Goal: Task Accomplishment & Management: Complete application form

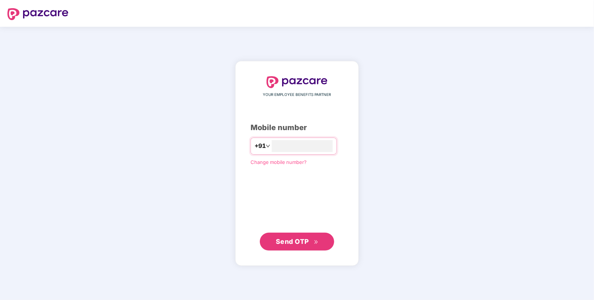
type input "**********"
click at [292, 244] on span "Send OTP" at bounding box center [292, 241] width 33 height 8
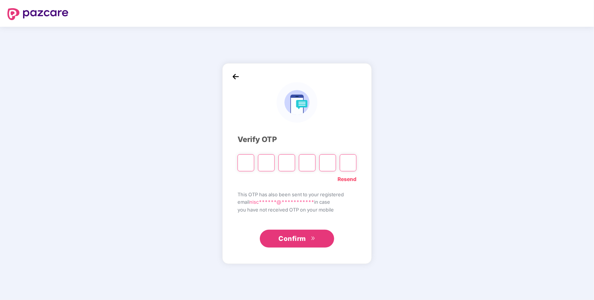
paste input "*"
type input "*"
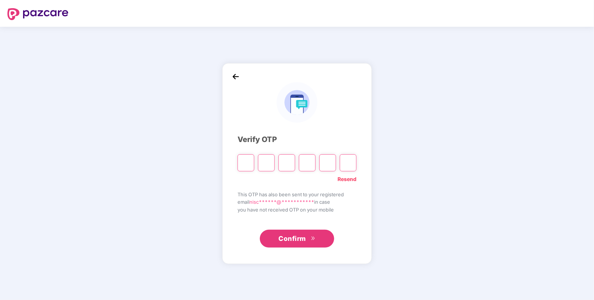
type input "*"
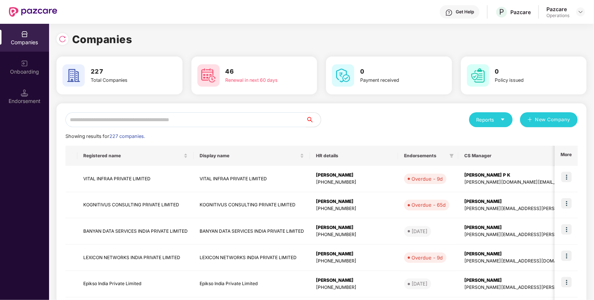
click at [219, 120] on input "text" at bounding box center [185, 119] width 240 height 15
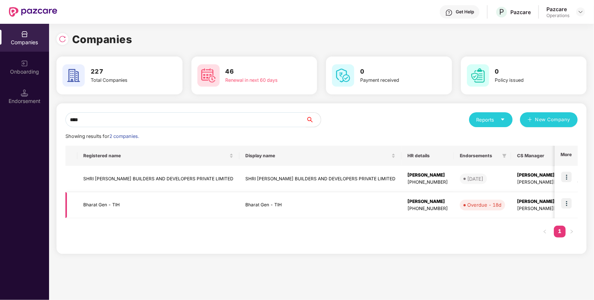
type input "****"
click at [92, 206] on td "Bharat Gen - TIH" at bounding box center [158, 205] width 162 height 26
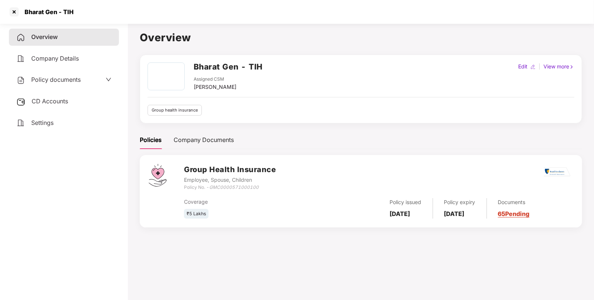
click at [51, 82] on span "Policy documents" at bounding box center [55, 79] width 49 height 7
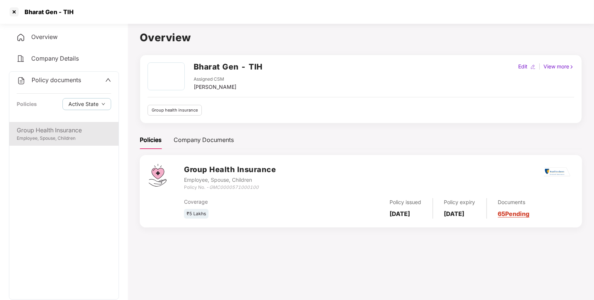
click at [55, 131] on div "Group Health Insurance" at bounding box center [64, 130] width 94 height 9
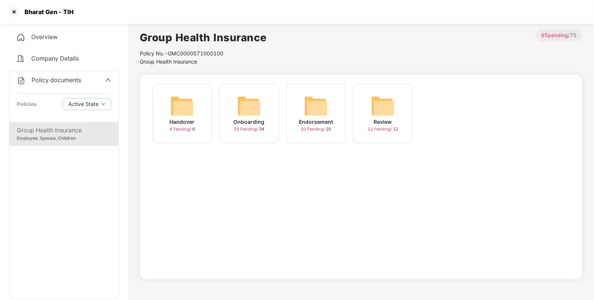
click at [310, 110] on img at bounding box center [316, 106] width 24 height 24
click at [244, 112] on img at bounding box center [249, 106] width 24 height 24
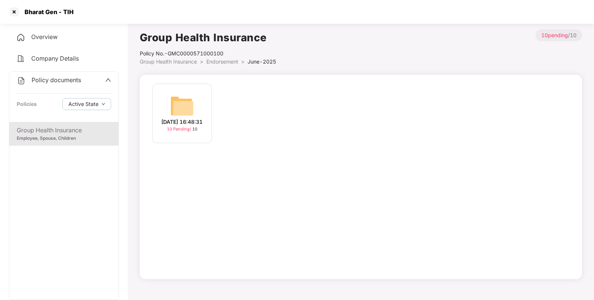
click at [176, 103] on img at bounding box center [182, 106] width 24 height 24
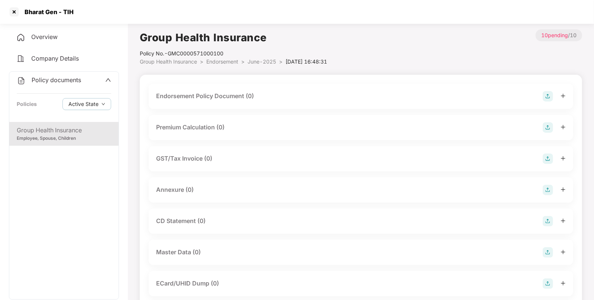
click at [547, 95] on img at bounding box center [547, 96] width 10 height 10
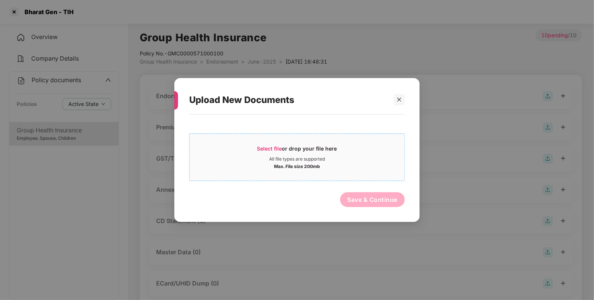
click at [264, 148] on span "Select file" at bounding box center [269, 148] width 25 height 6
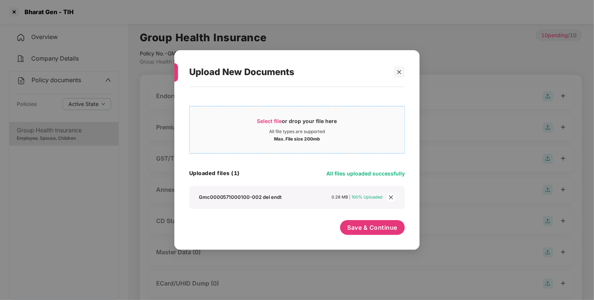
click at [263, 118] on span "Select file" at bounding box center [269, 121] width 25 height 6
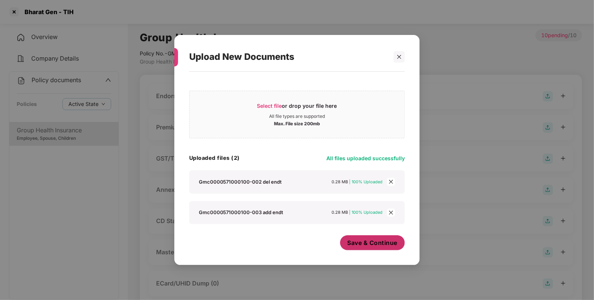
click at [373, 236] on button "Save & Continue" at bounding box center [372, 242] width 65 height 15
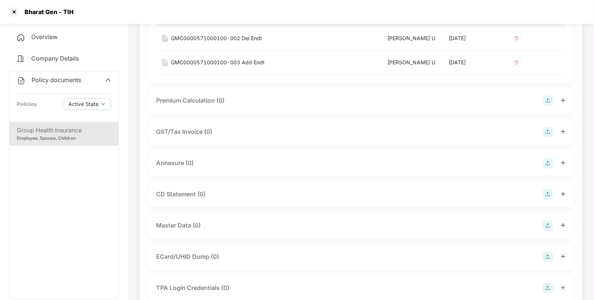
scroll to position [106, 0]
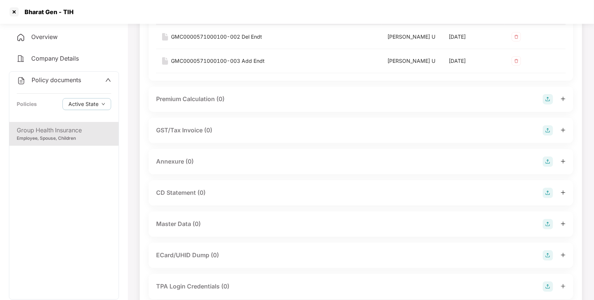
click at [547, 157] on img at bounding box center [547, 161] width 10 height 10
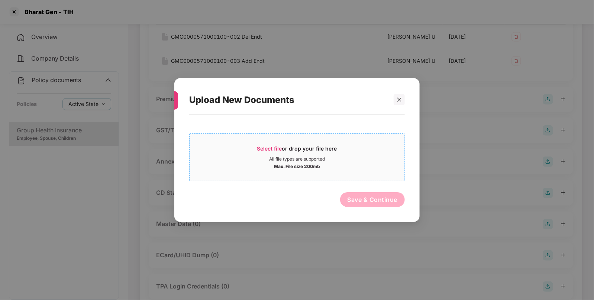
click at [269, 149] on span "Select file" at bounding box center [269, 148] width 25 height 6
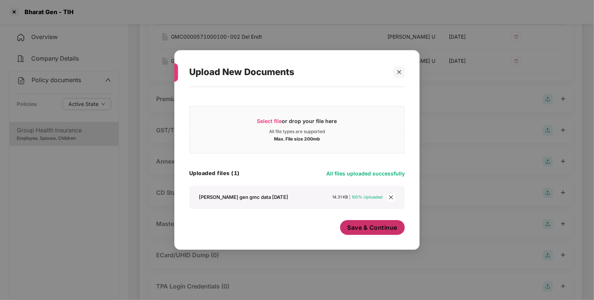
click at [364, 228] on span "Save & Continue" at bounding box center [372, 227] width 50 height 8
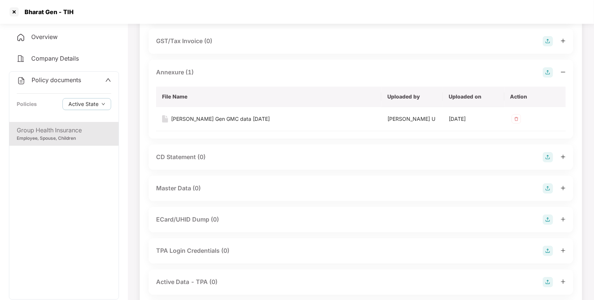
scroll to position [0, 0]
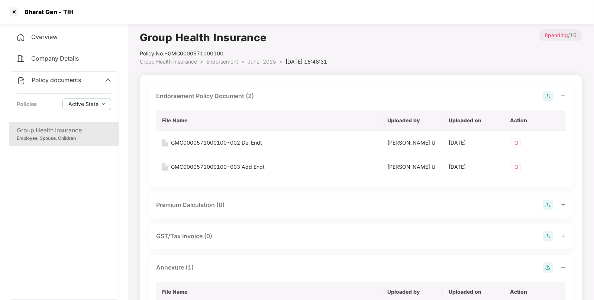
click at [184, 63] on span "Group Health Insurance" at bounding box center [168, 61] width 57 height 6
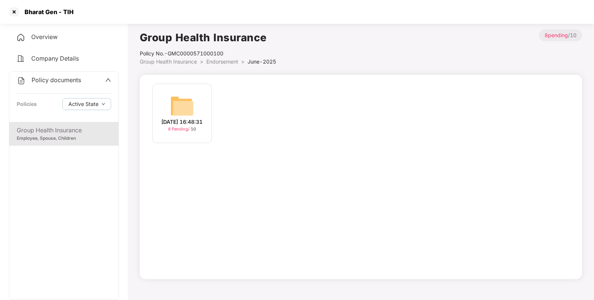
click at [183, 62] on span "Group Health Insurance" at bounding box center [168, 61] width 57 height 6
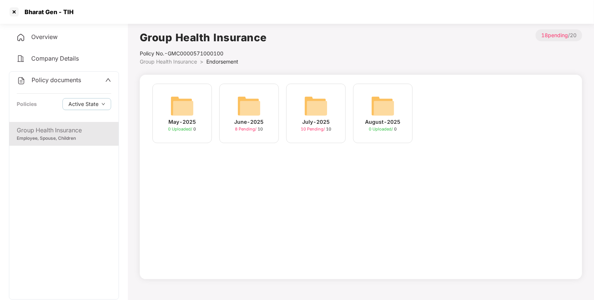
click at [325, 115] on img at bounding box center [316, 106] width 24 height 24
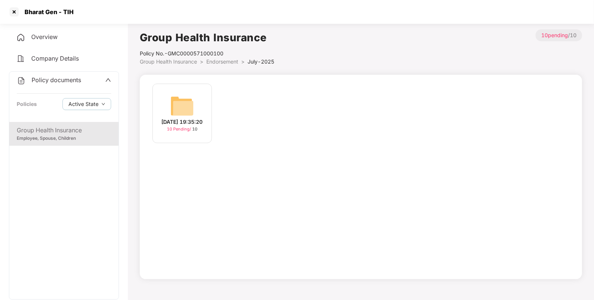
click at [175, 112] on img at bounding box center [182, 106] width 24 height 24
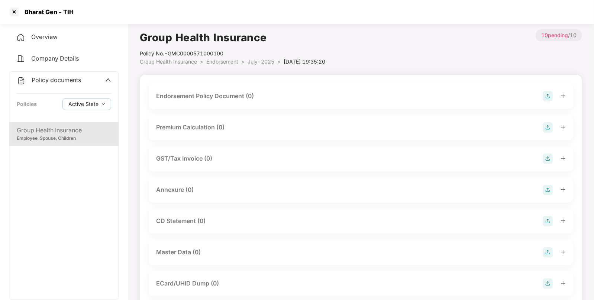
click at [546, 97] on img at bounding box center [547, 96] width 10 height 10
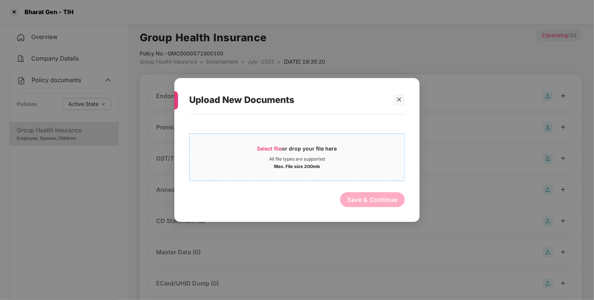
click at [274, 147] on span "Select file" at bounding box center [269, 148] width 25 height 6
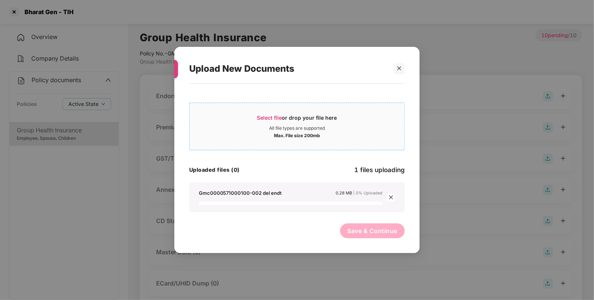
click at [265, 118] on span "Select file" at bounding box center [269, 117] width 25 height 6
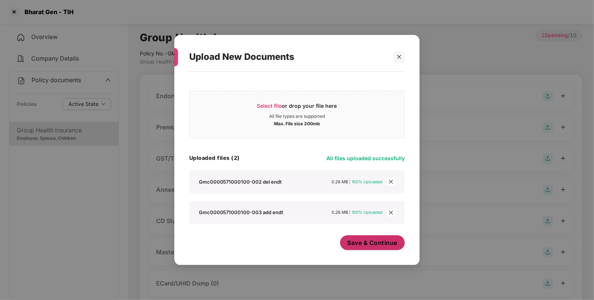
click at [370, 242] on span "Save & Continue" at bounding box center [372, 243] width 50 height 8
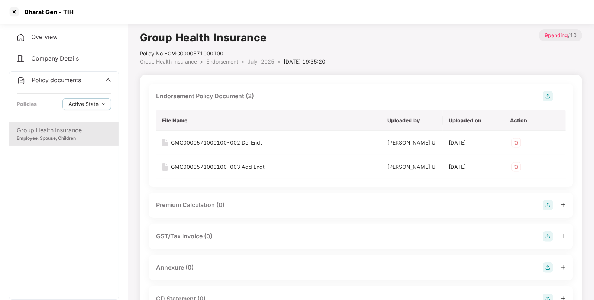
scroll to position [65, 0]
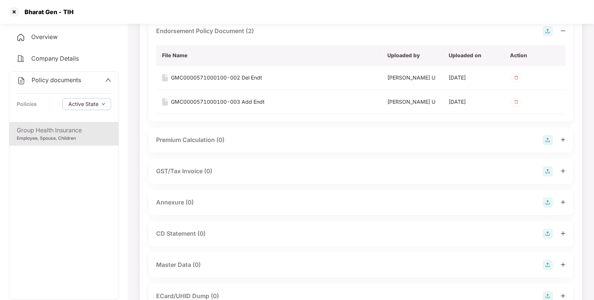
click at [544, 201] on img at bounding box center [547, 202] width 10 height 10
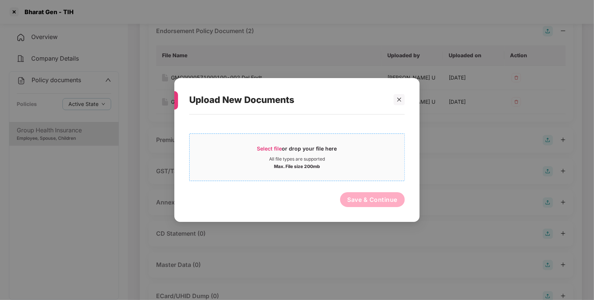
click at [269, 146] on span "Select file" at bounding box center [269, 148] width 25 height 6
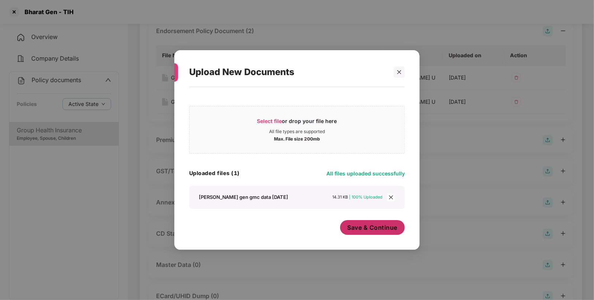
click at [356, 231] on span "Save & Continue" at bounding box center [372, 227] width 50 height 8
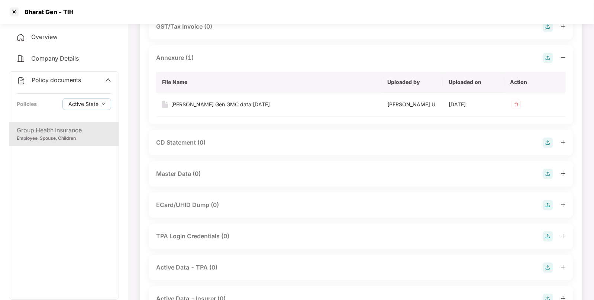
scroll to position [211, 0]
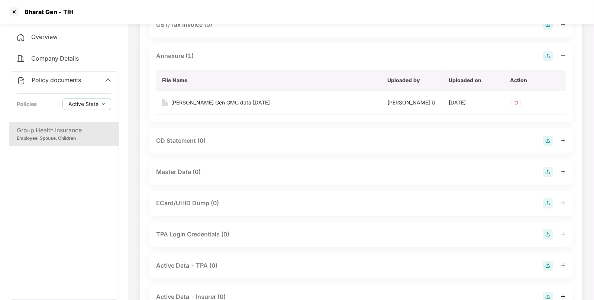
click at [544, 169] on img at bounding box center [547, 172] width 10 height 10
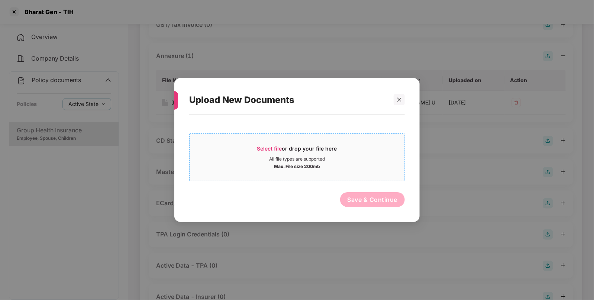
click at [275, 147] on span "Select file" at bounding box center [269, 148] width 25 height 6
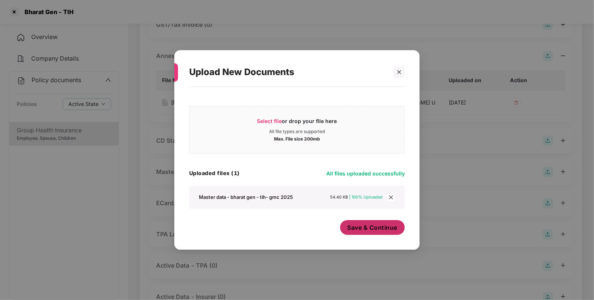
click at [372, 227] on span "Save & Continue" at bounding box center [372, 227] width 50 height 8
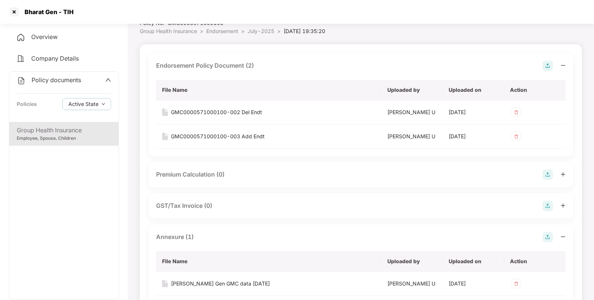
scroll to position [0, 0]
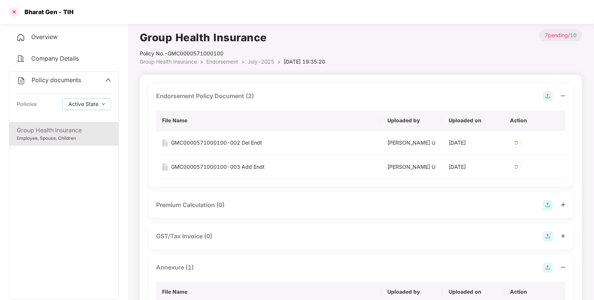
click at [15, 13] on div at bounding box center [14, 12] width 12 height 12
